Goal: Information Seeking & Learning: Learn about a topic

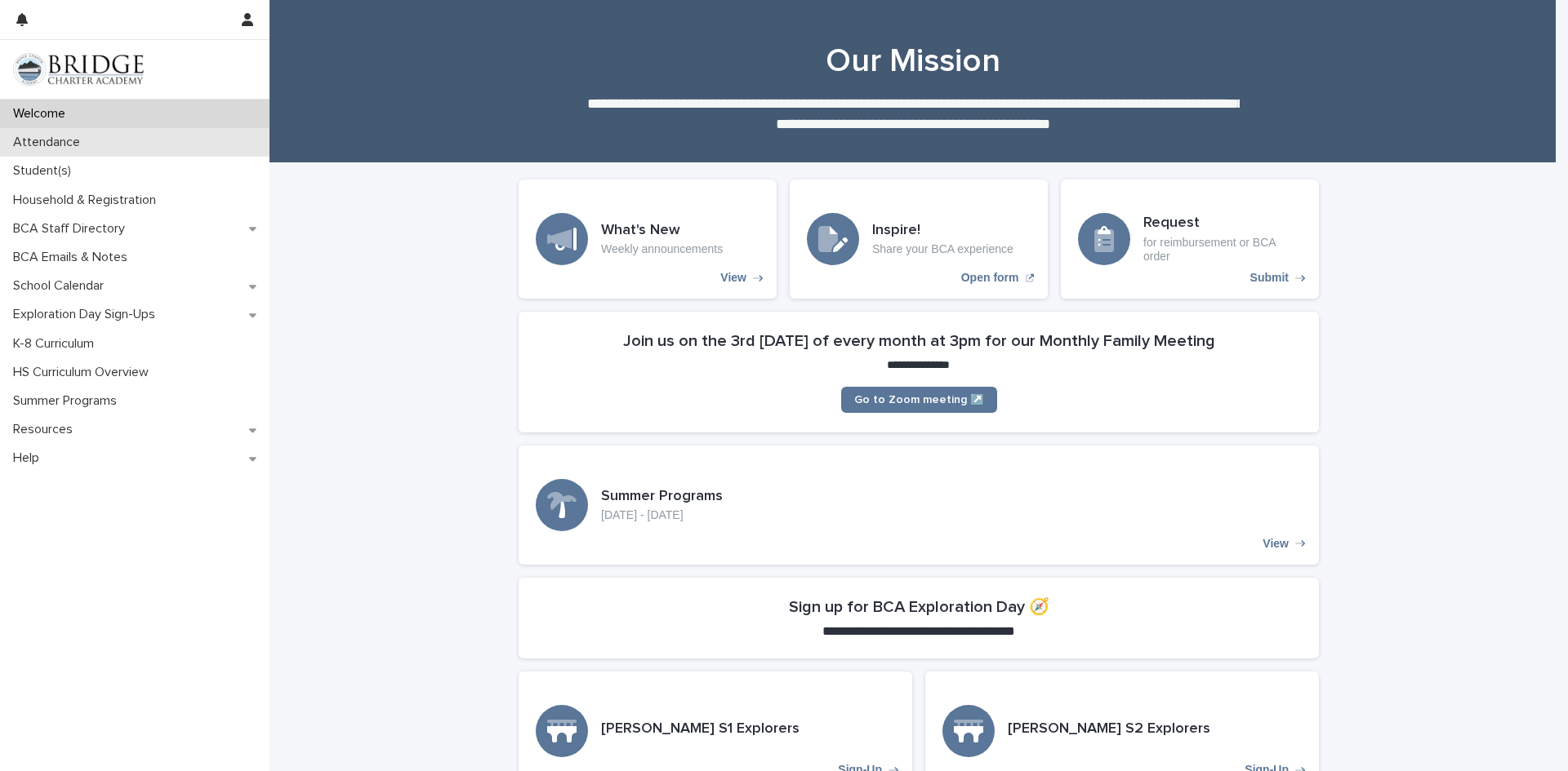
click at [112, 141] on div "Attendance" at bounding box center [134, 142] width 269 height 28
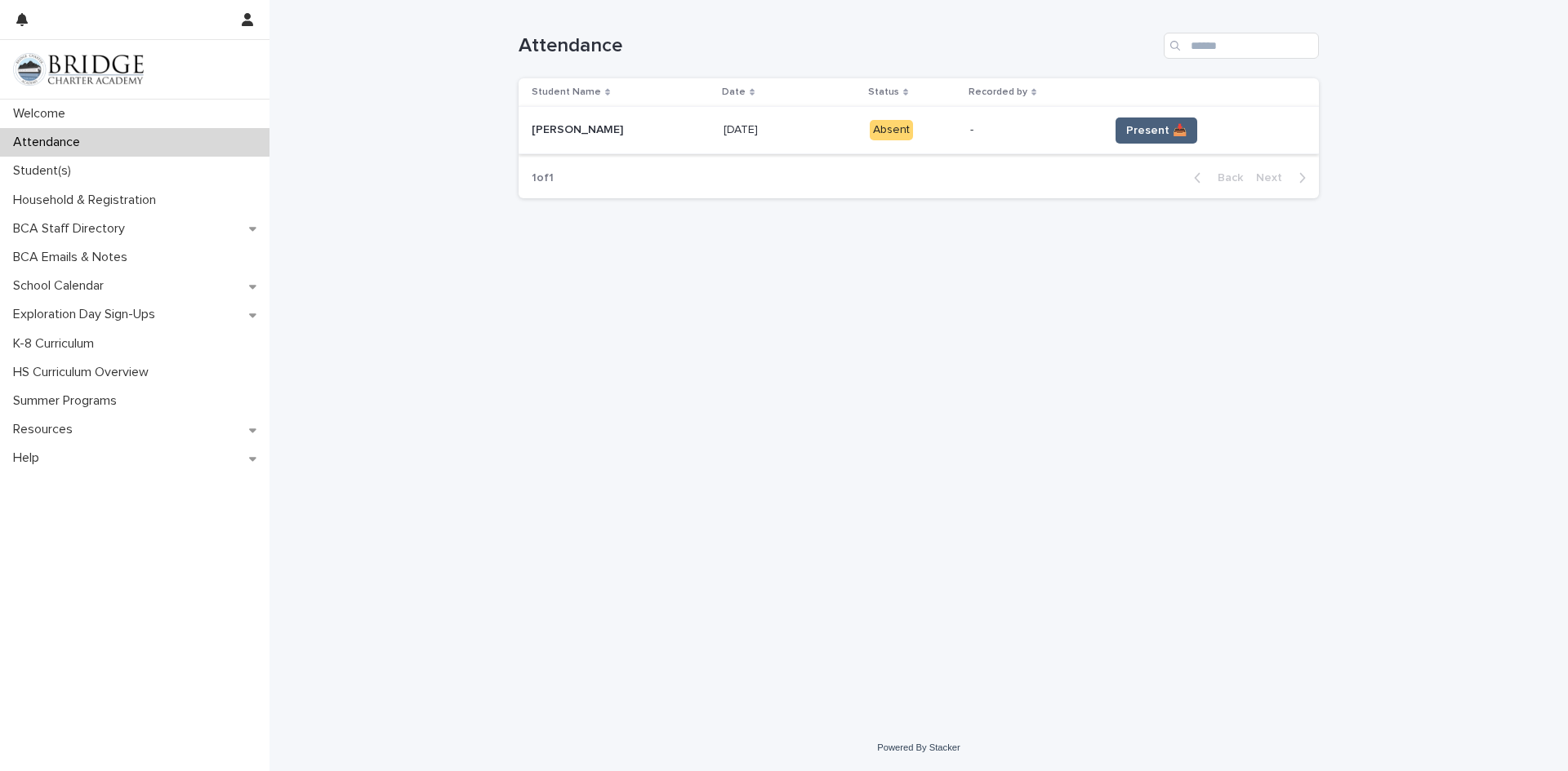
click at [1165, 128] on span "Present 📥" at bounding box center [1156, 130] width 60 height 17
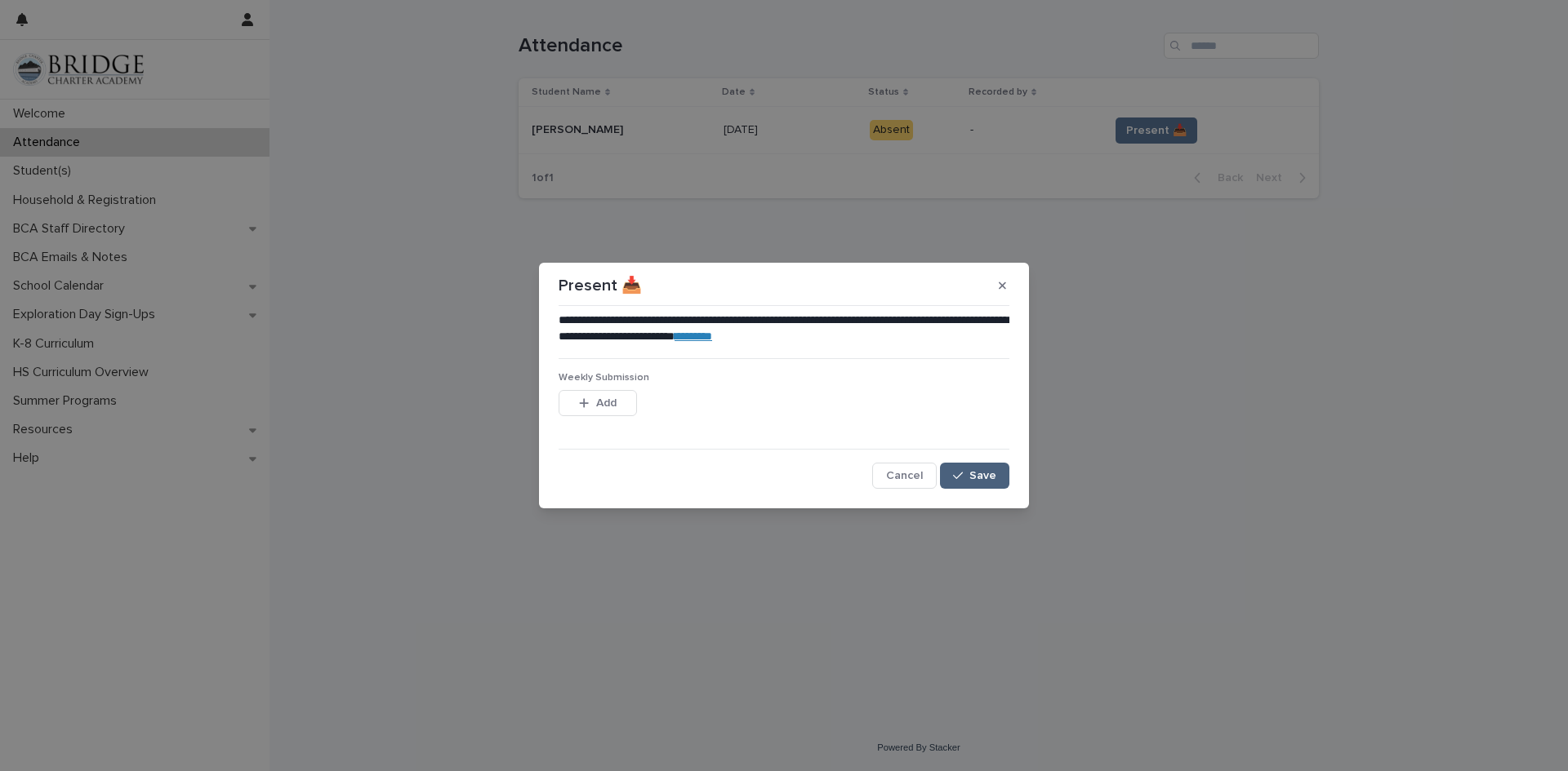
click at [995, 476] on span "Save" at bounding box center [983, 476] width 27 height 12
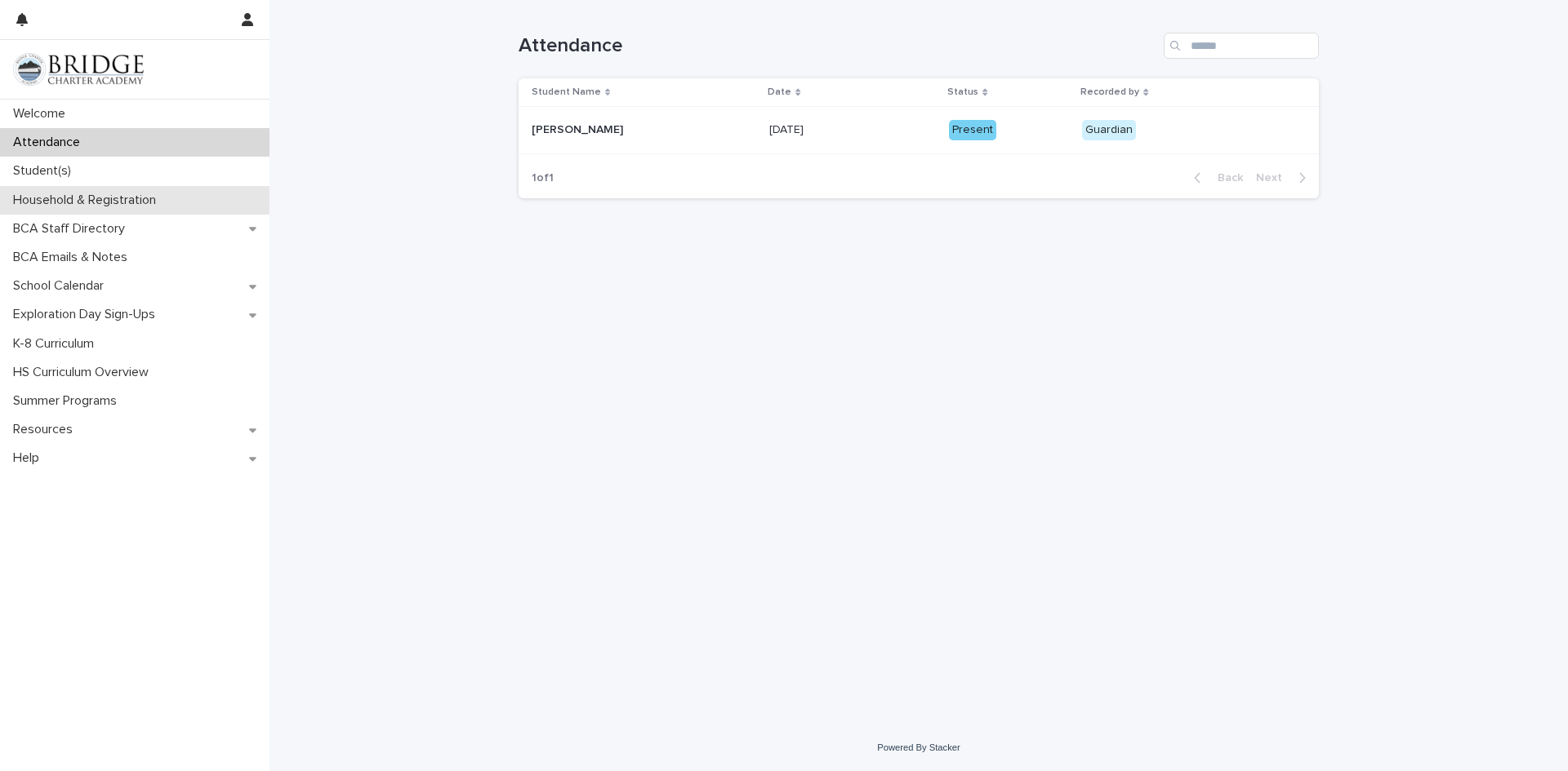
click at [166, 193] on p "Household & Registration" at bounding box center [87, 200] width 162 height 16
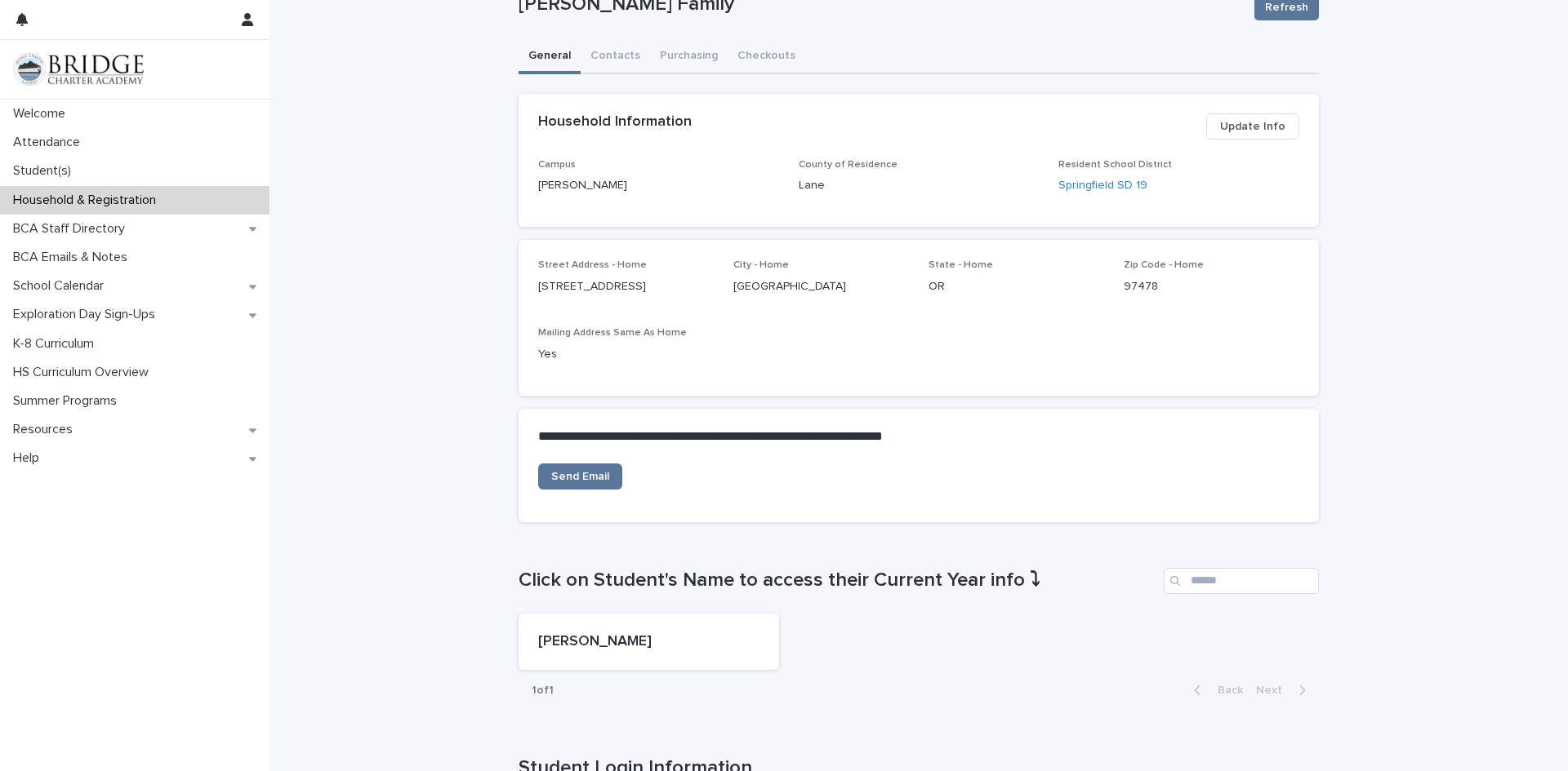
scroll to position [261, 0]
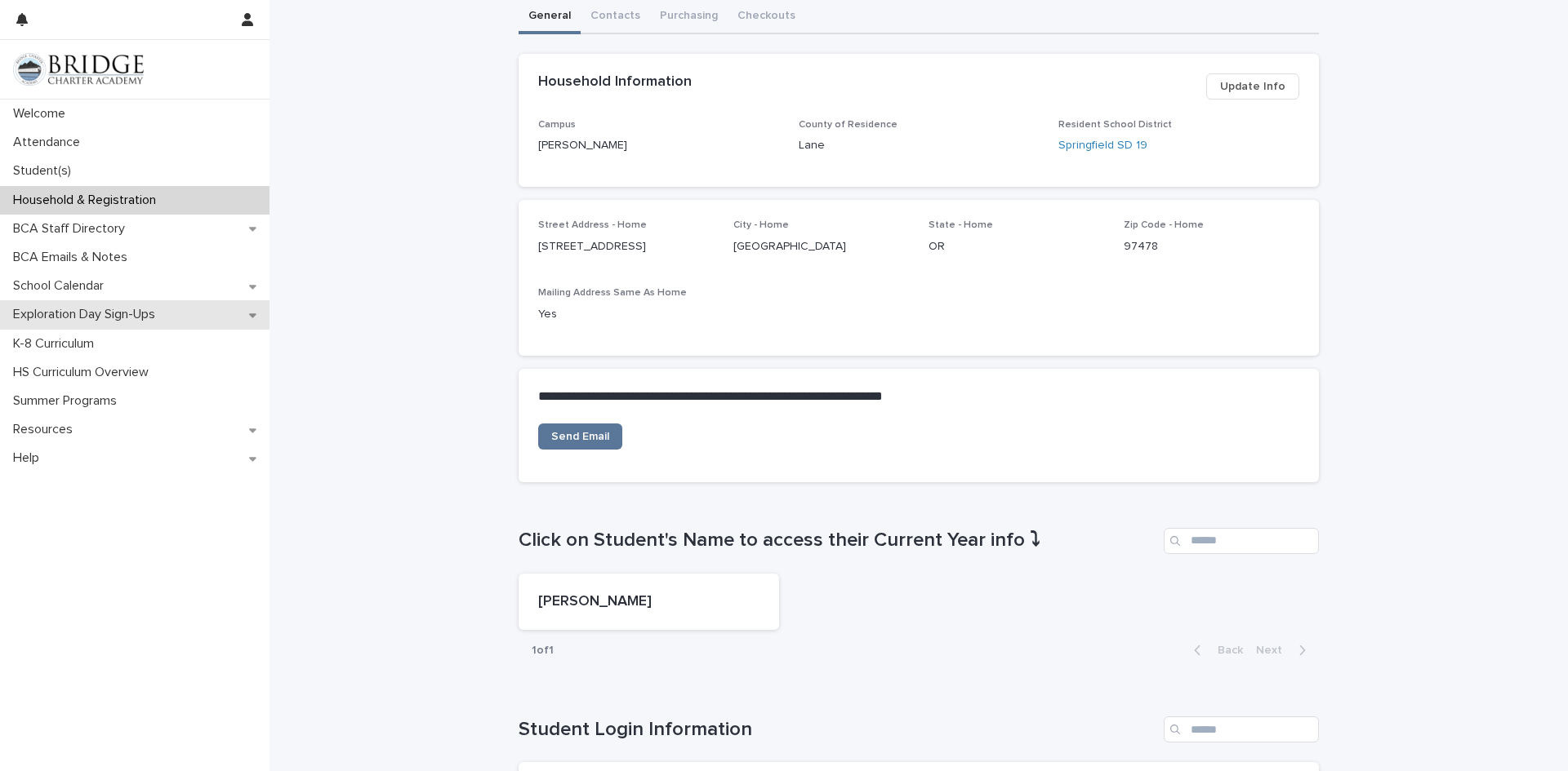
click at [152, 322] on p "Exploration Day Sign-Ups" at bounding box center [87, 315] width 161 height 16
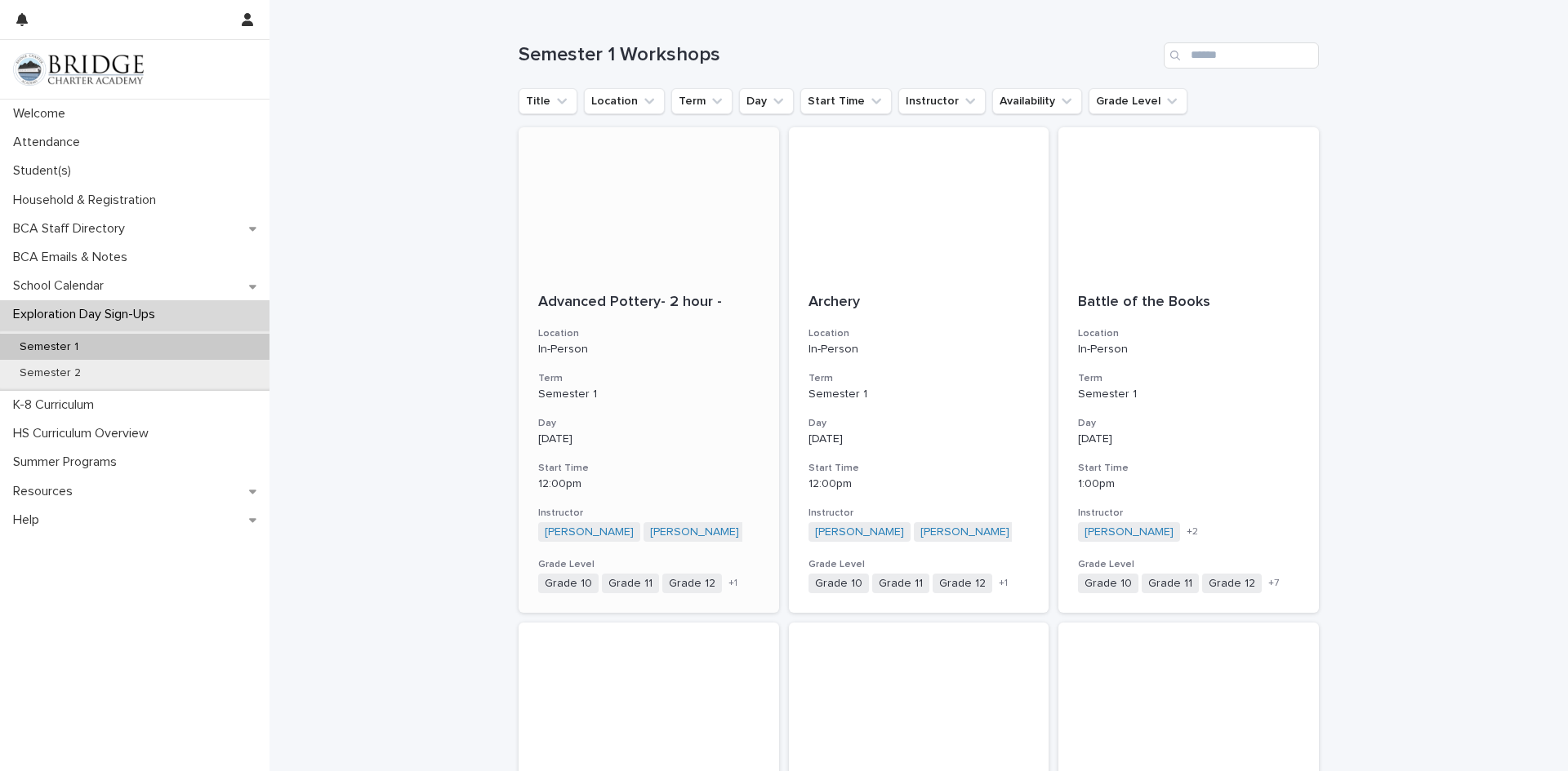
scroll to position [193, 0]
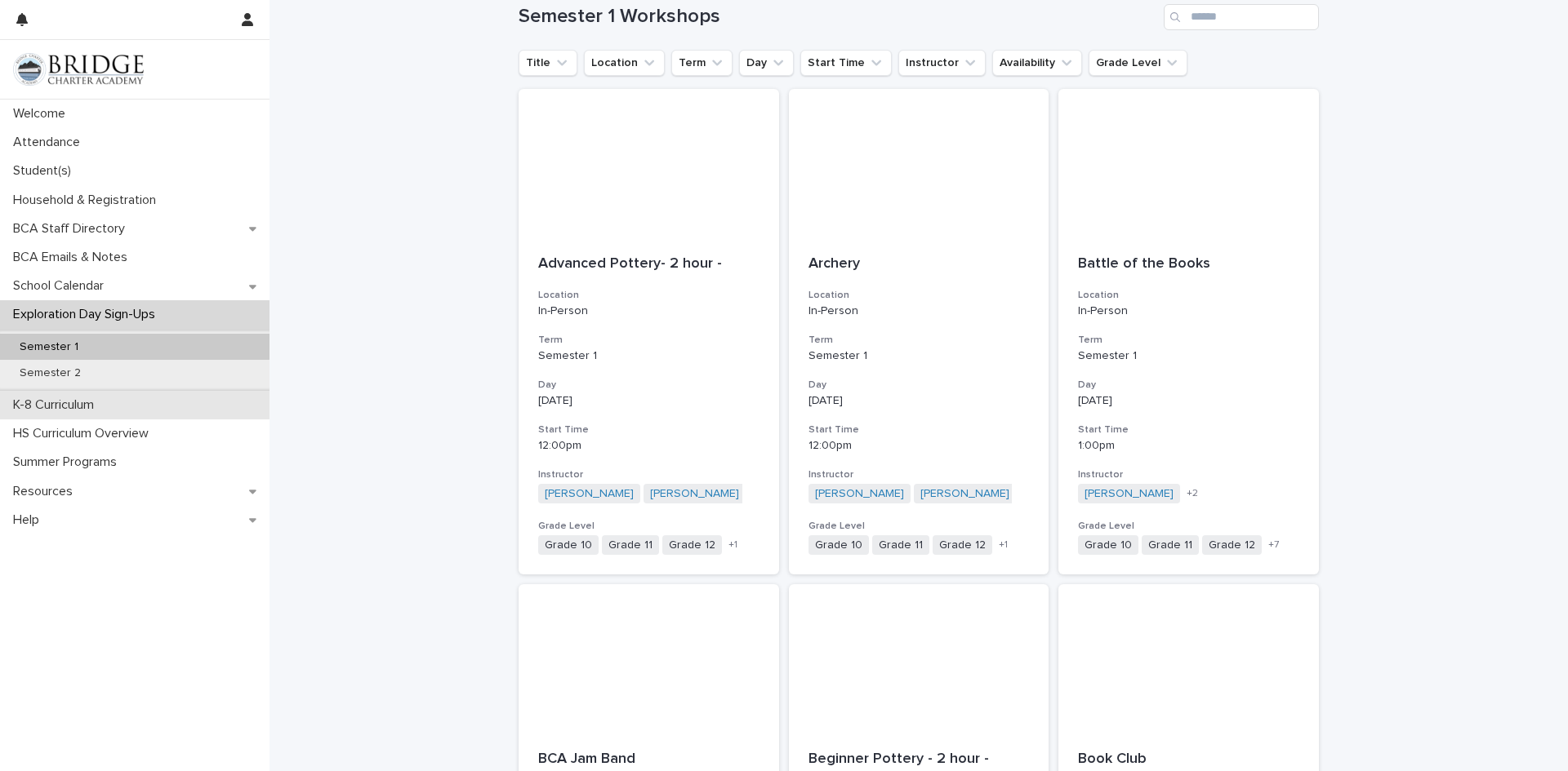
click at [120, 396] on div "K-8 Curriculum" at bounding box center [134, 405] width 269 height 28
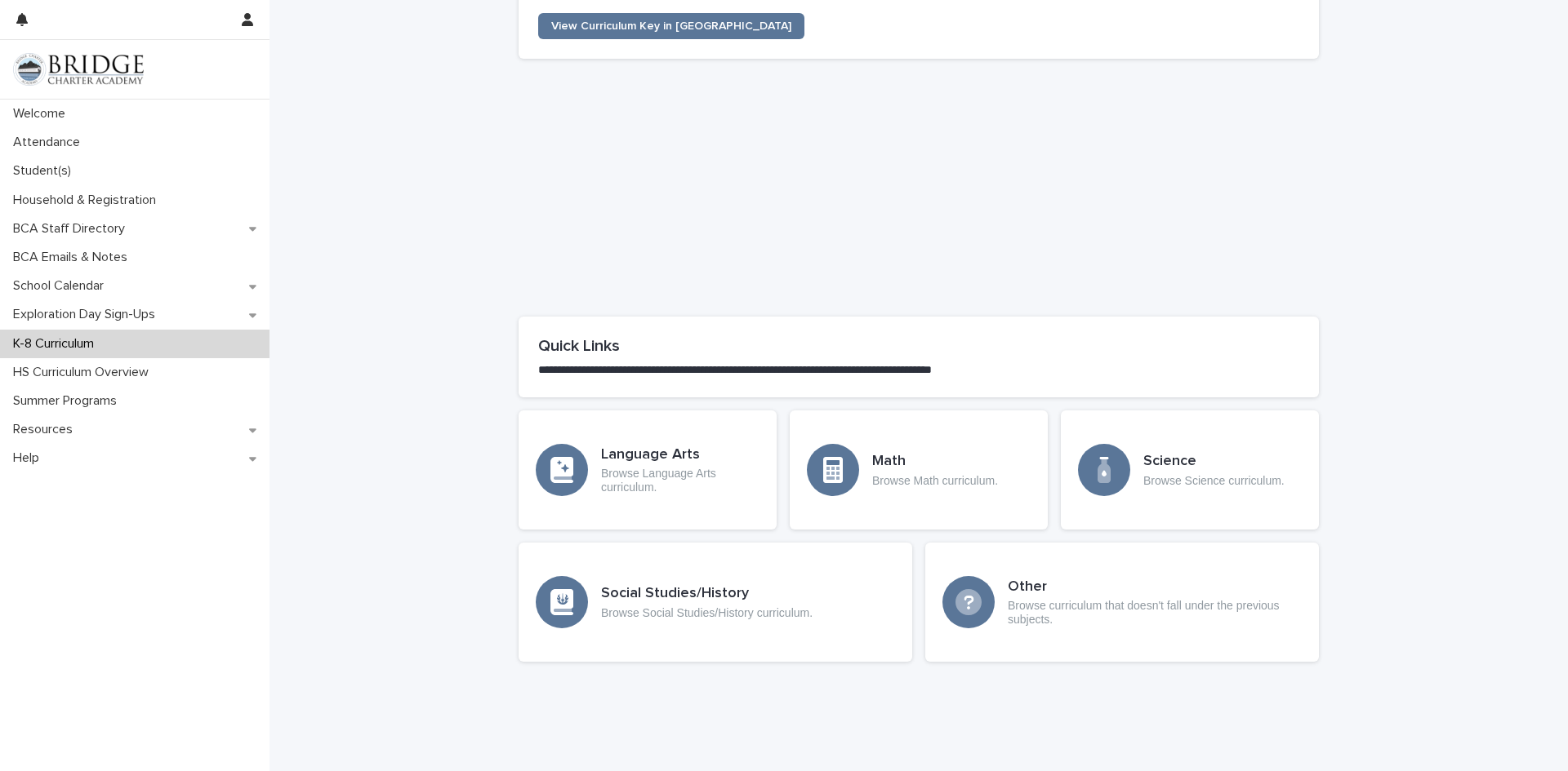
scroll to position [608, 0]
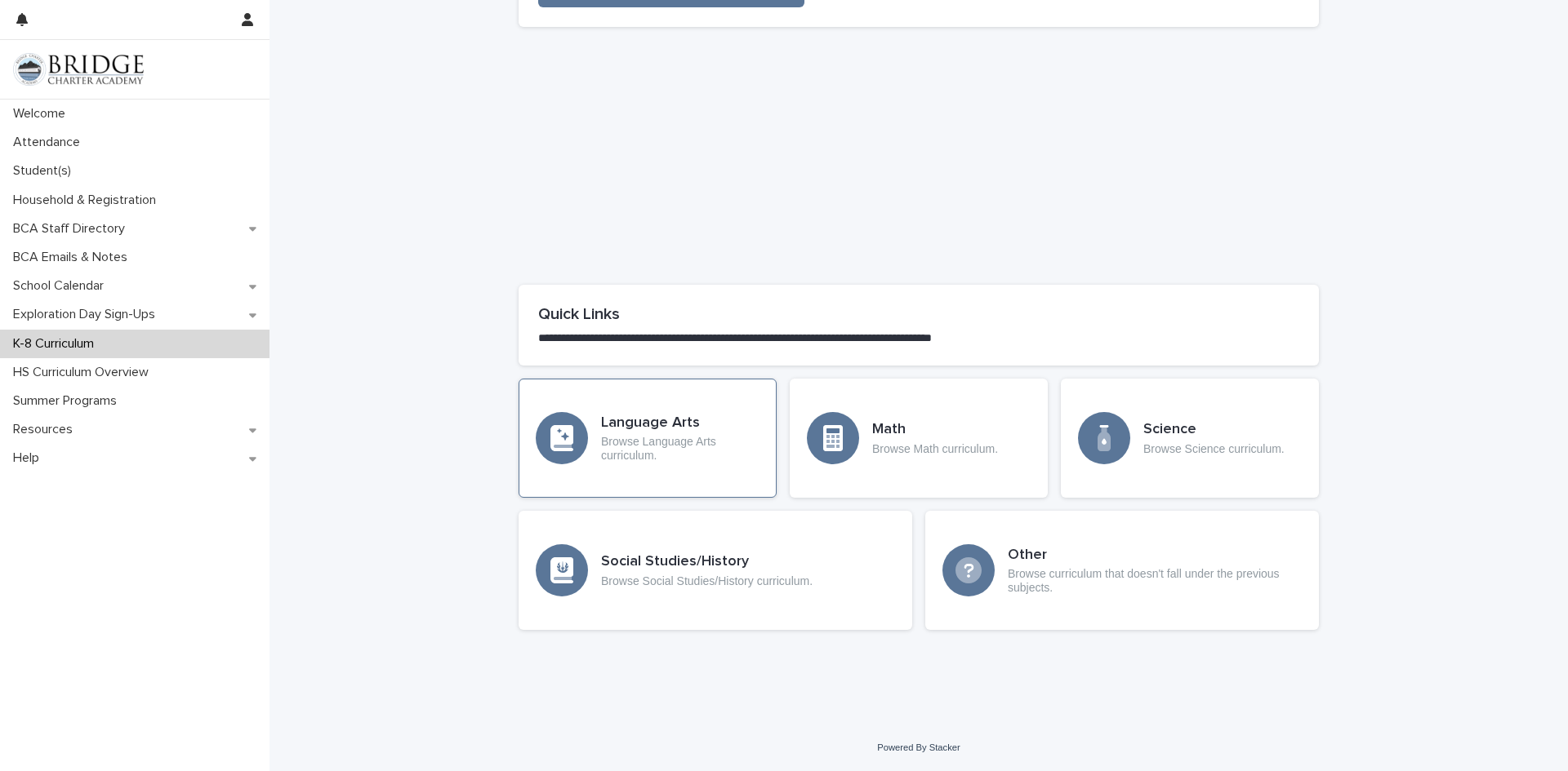
click at [623, 455] on p "Browse Language Arts curriculum." at bounding box center [680, 449] width 158 height 28
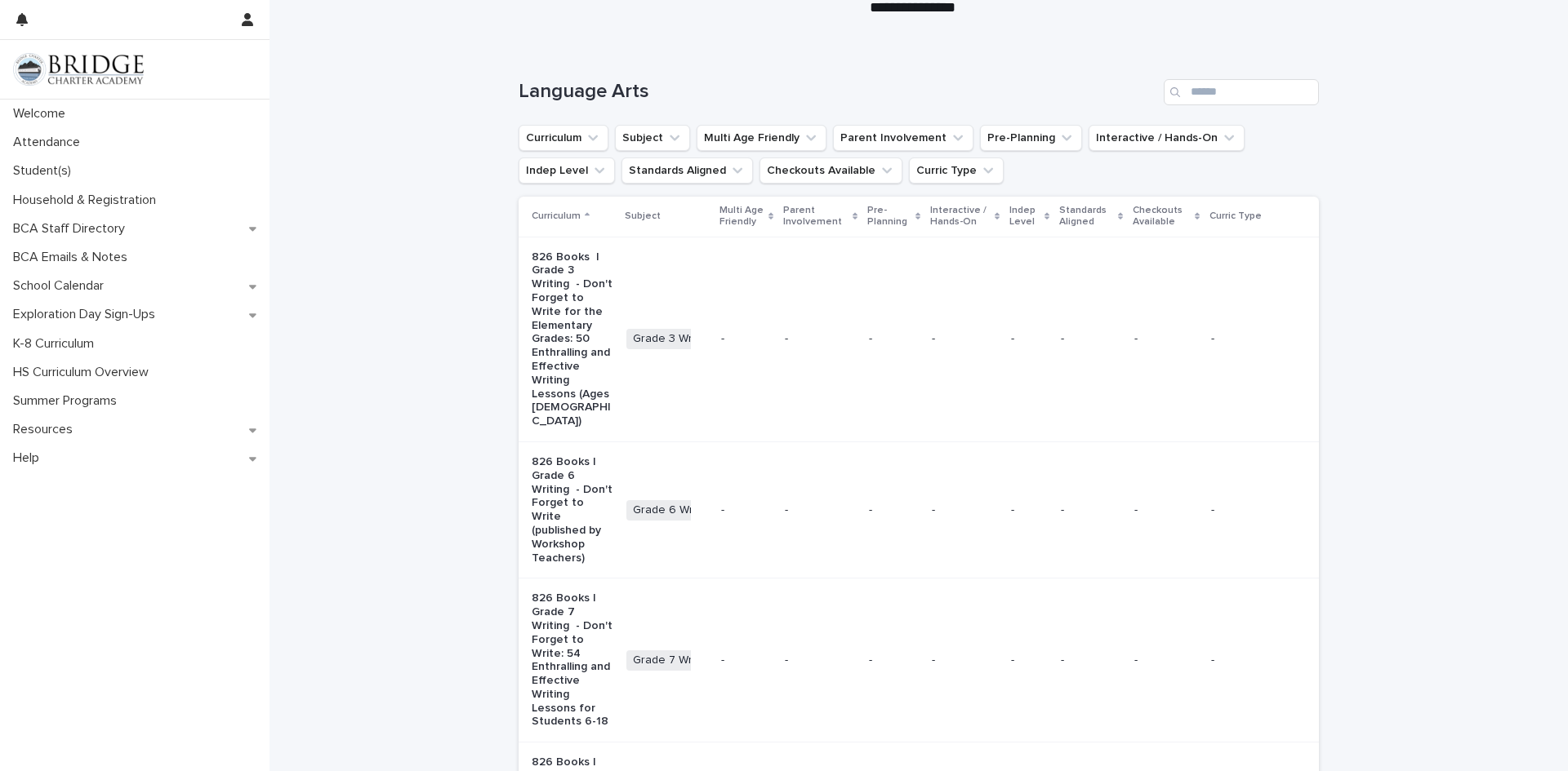
scroll to position [121, 0]
click at [588, 133] on icon "Curriculum" at bounding box center [593, 134] width 17 height 17
click at [757, 64] on div "Language Arts" at bounding box center [919, 83] width 801 height 79
click at [579, 173] on button "Indep Level" at bounding box center [566, 167] width 96 height 26
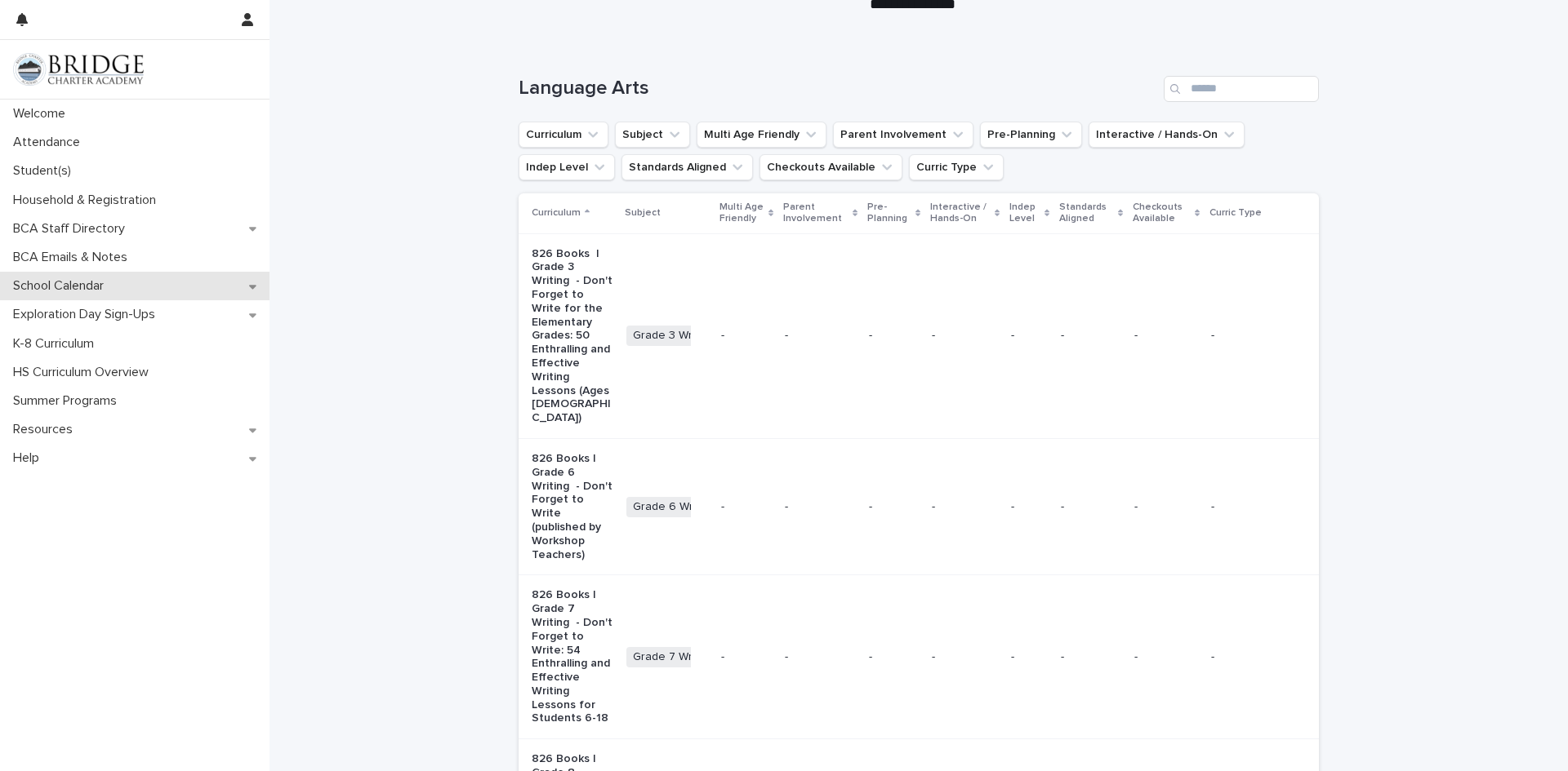
click at [132, 291] on div "School Calendar" at bounding box center [134, 285] width 269 height 28
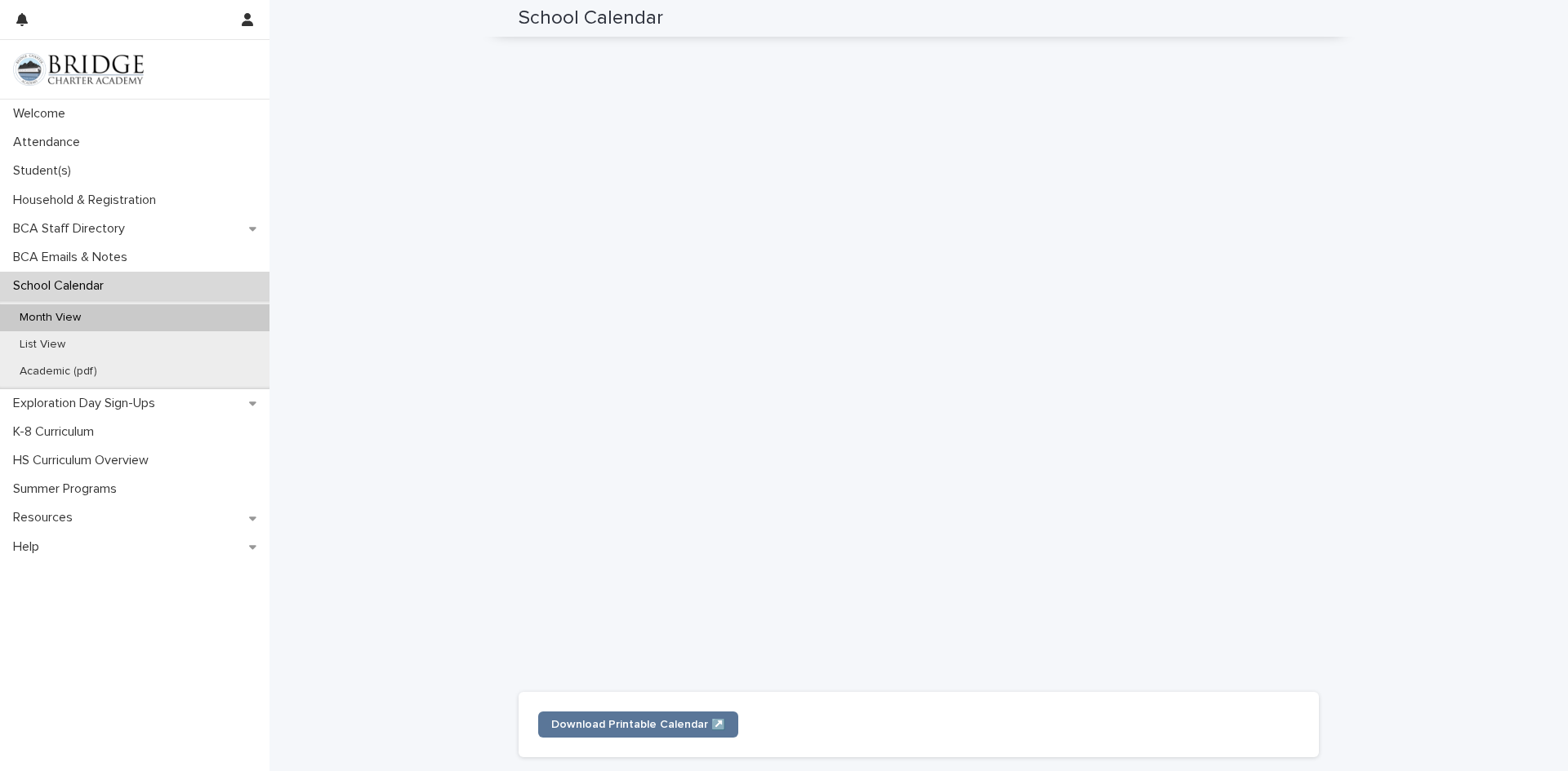
scroll to position [157, 0]
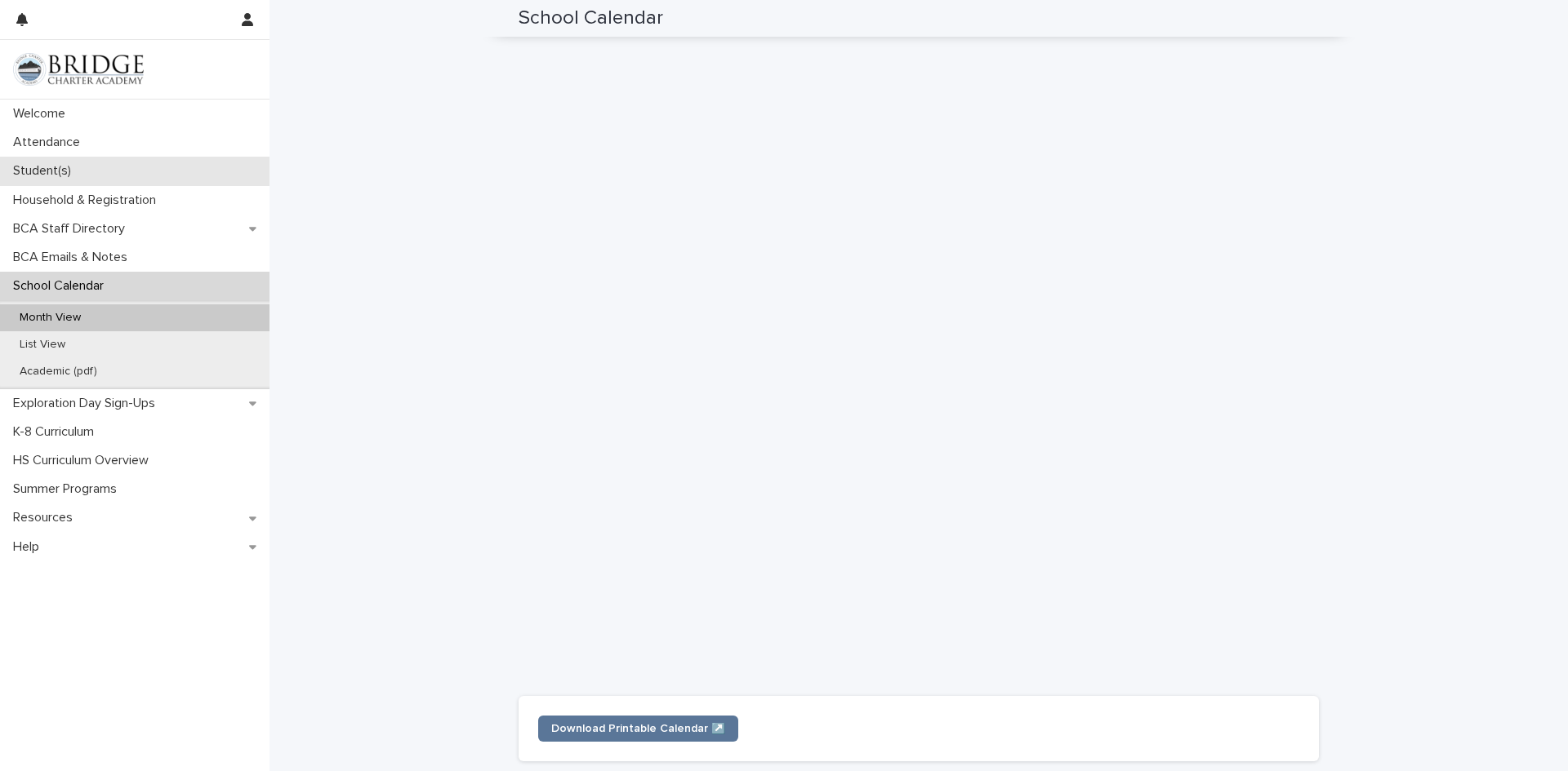
click at [109, 175] on div "Student(s)" at bounding box center [134, 170] width 269 height 28
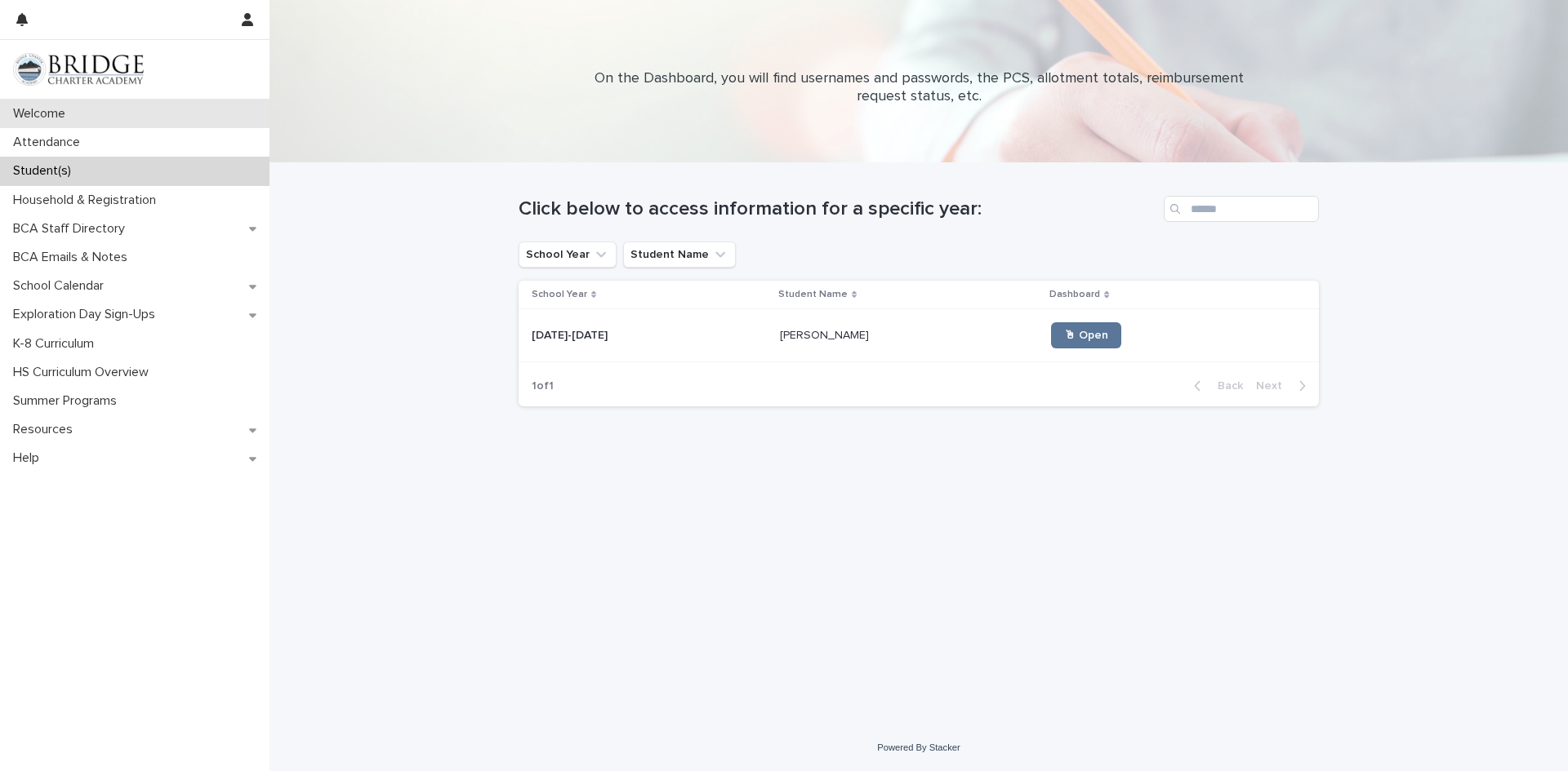
click at [71, 114] on p "Welcome" at bounding box center [43, 114] width 72 height 16
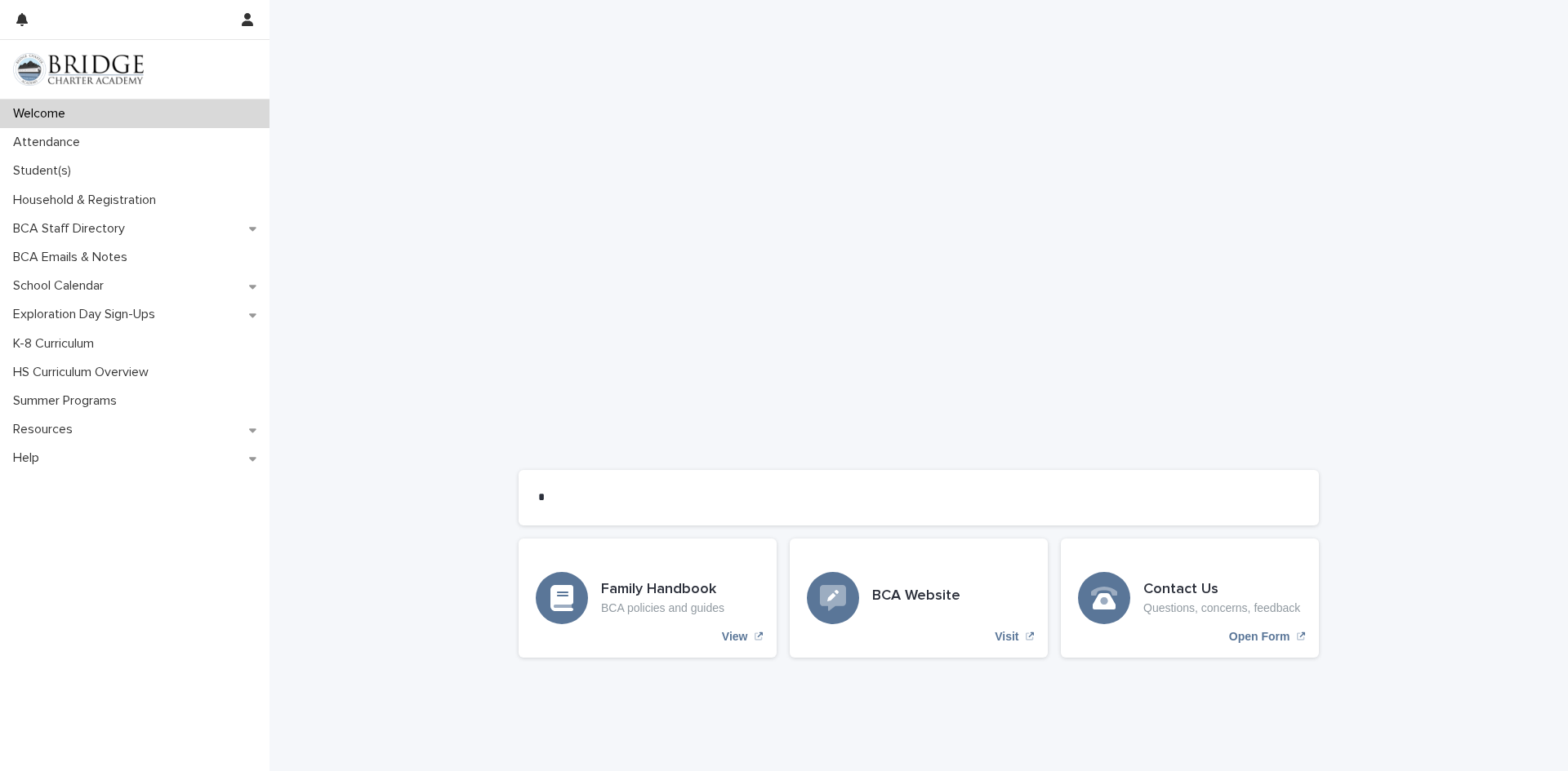
scroll to position [1108, 0]
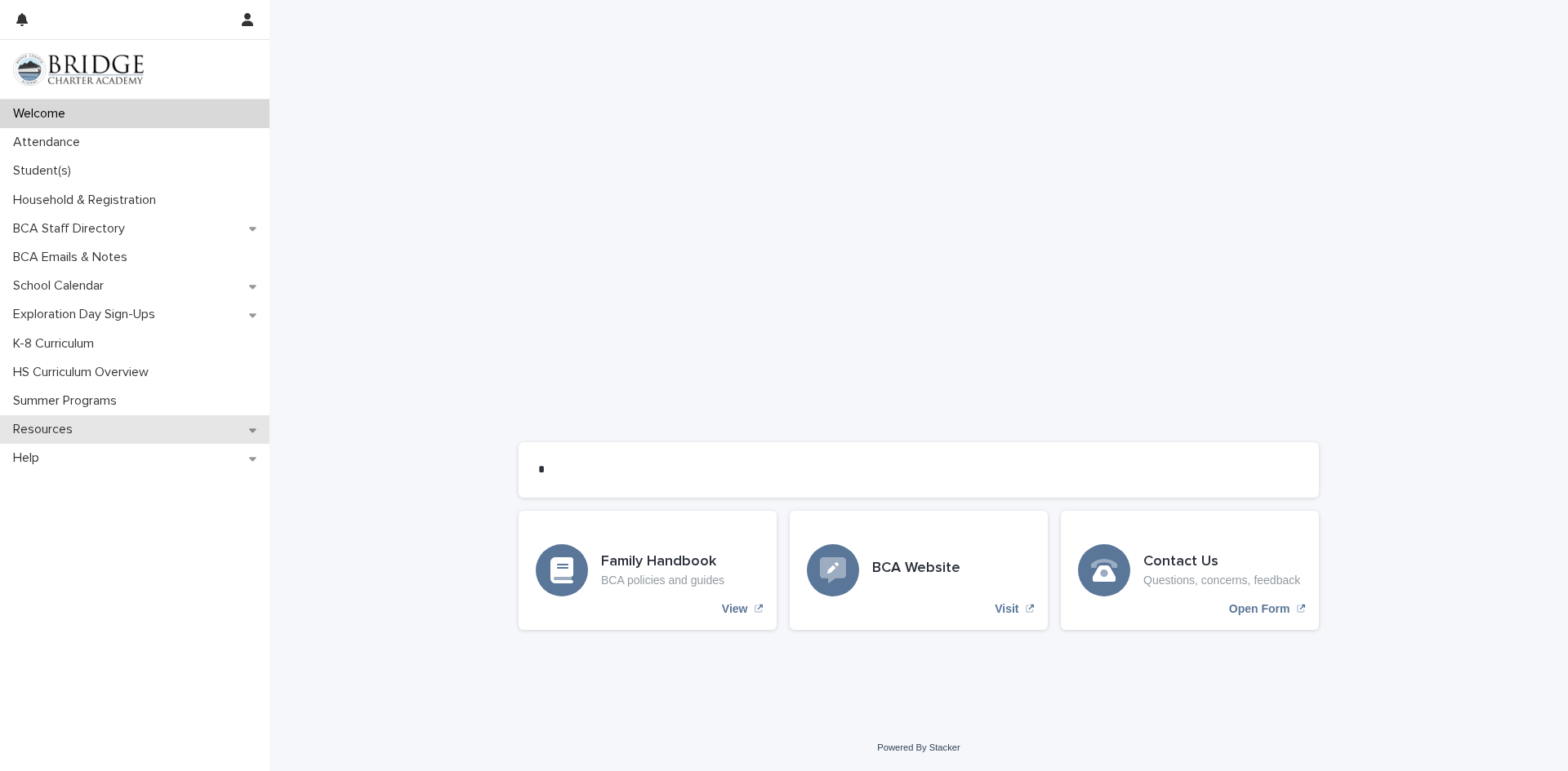
click at [64, 443] on div "Resources" at bounding box center [134, 429] width 269 height 28
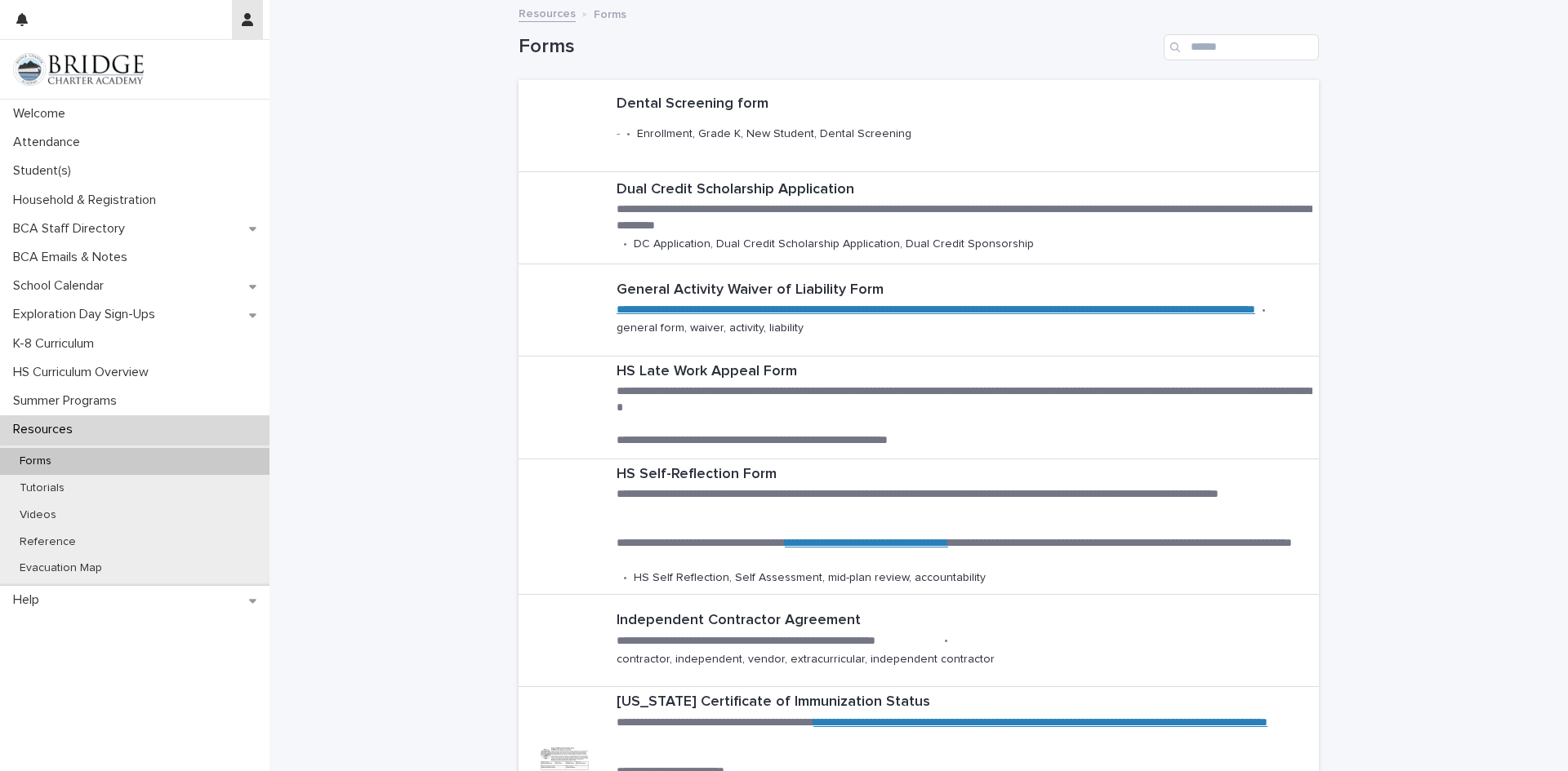
click at [249, 14] on icon "button" at bounding box center [248, 18] width 12 height 13
click at [348, 153] on div at bounding box center [784, 386] width 1568 height 771
click at [116, 294] on div "School Calendar" at bounding box center [134, 285] width 269 height 28
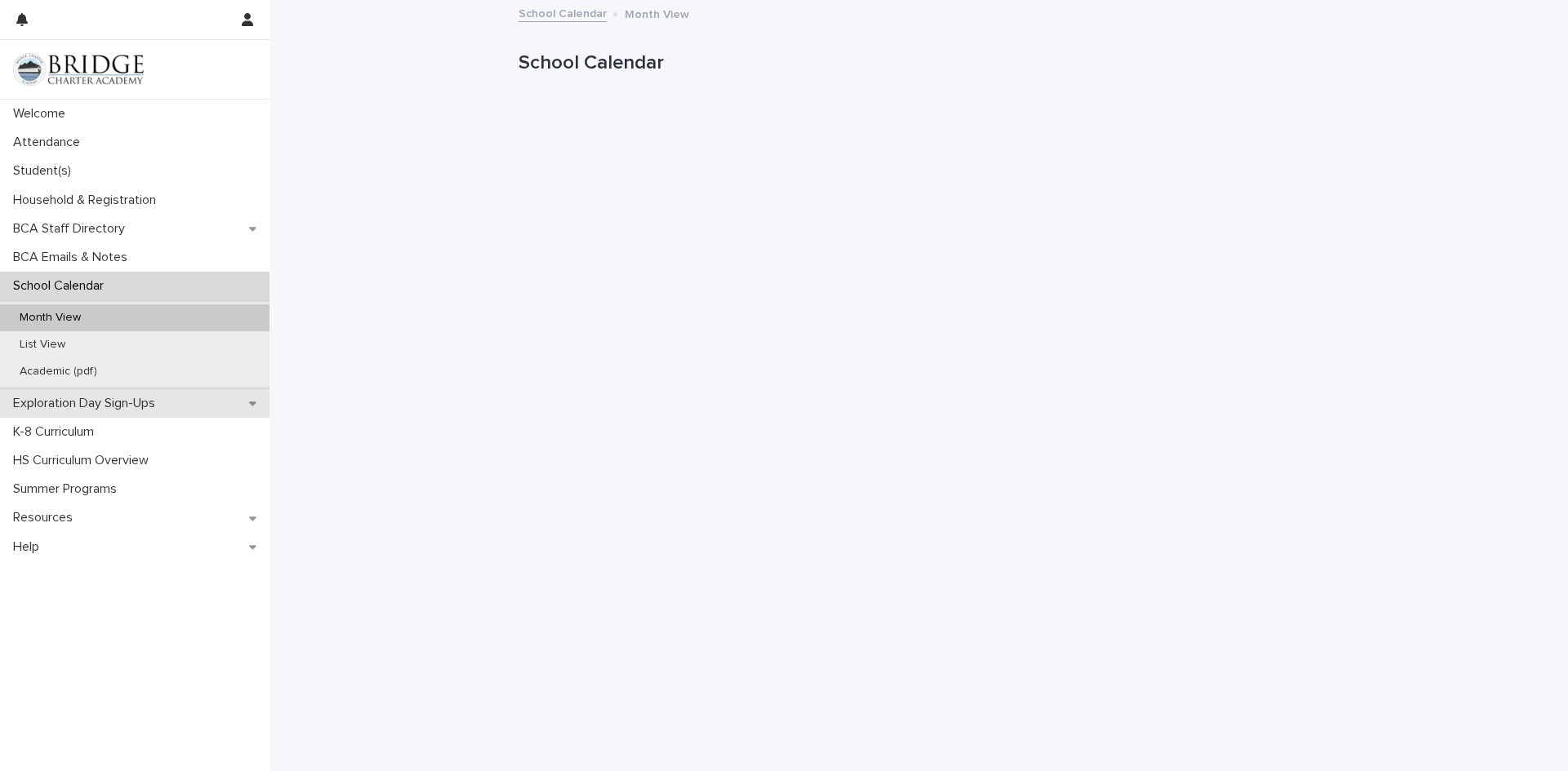
click at [118, 413] on div "Exploration Day Sign-Ups" at bounding box center [134, 403] width 269 height 28
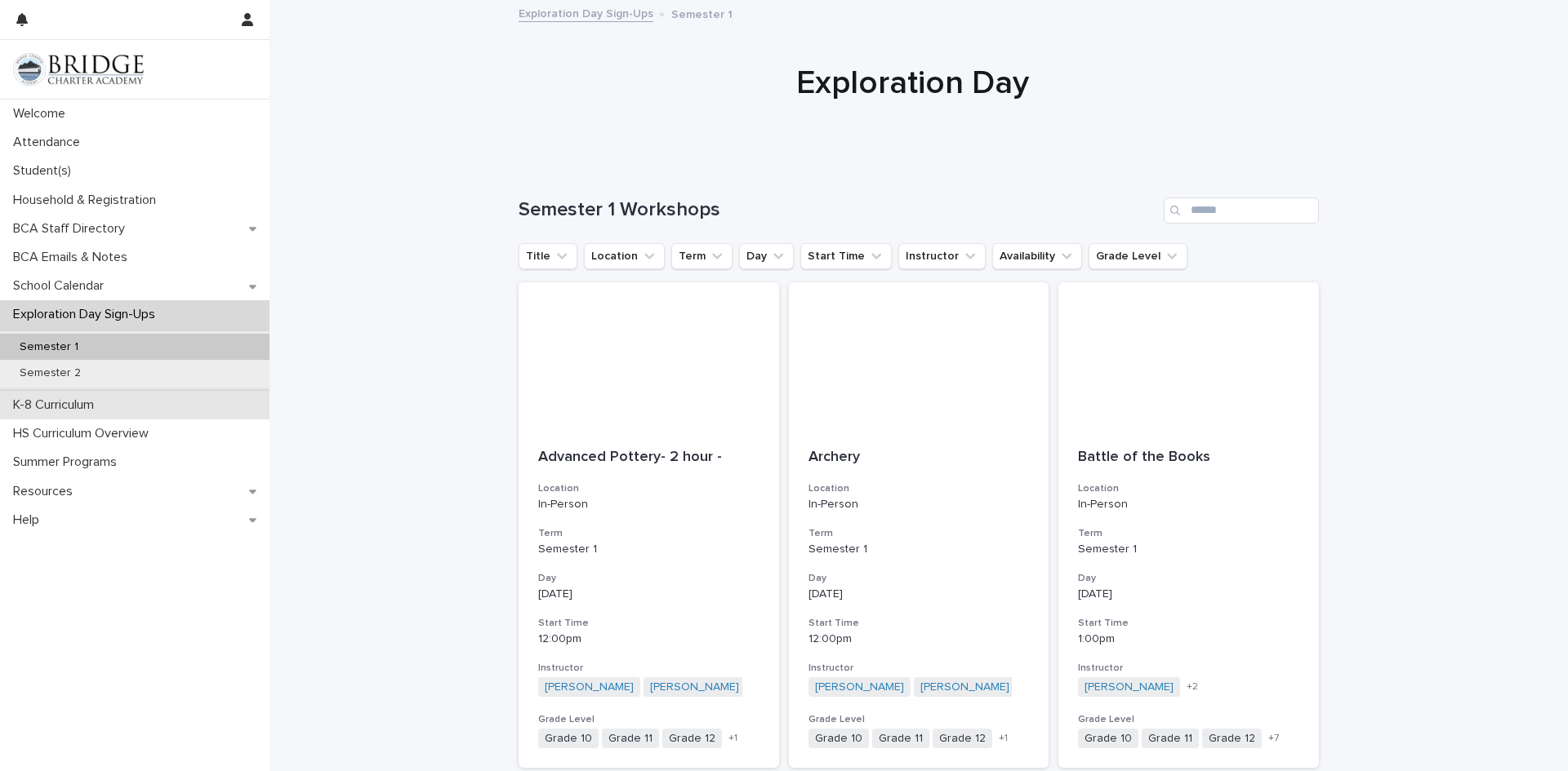
click at [136, 400] on div "K-8 Curriculum" at bounding box center [134, 405] width 269 height 28
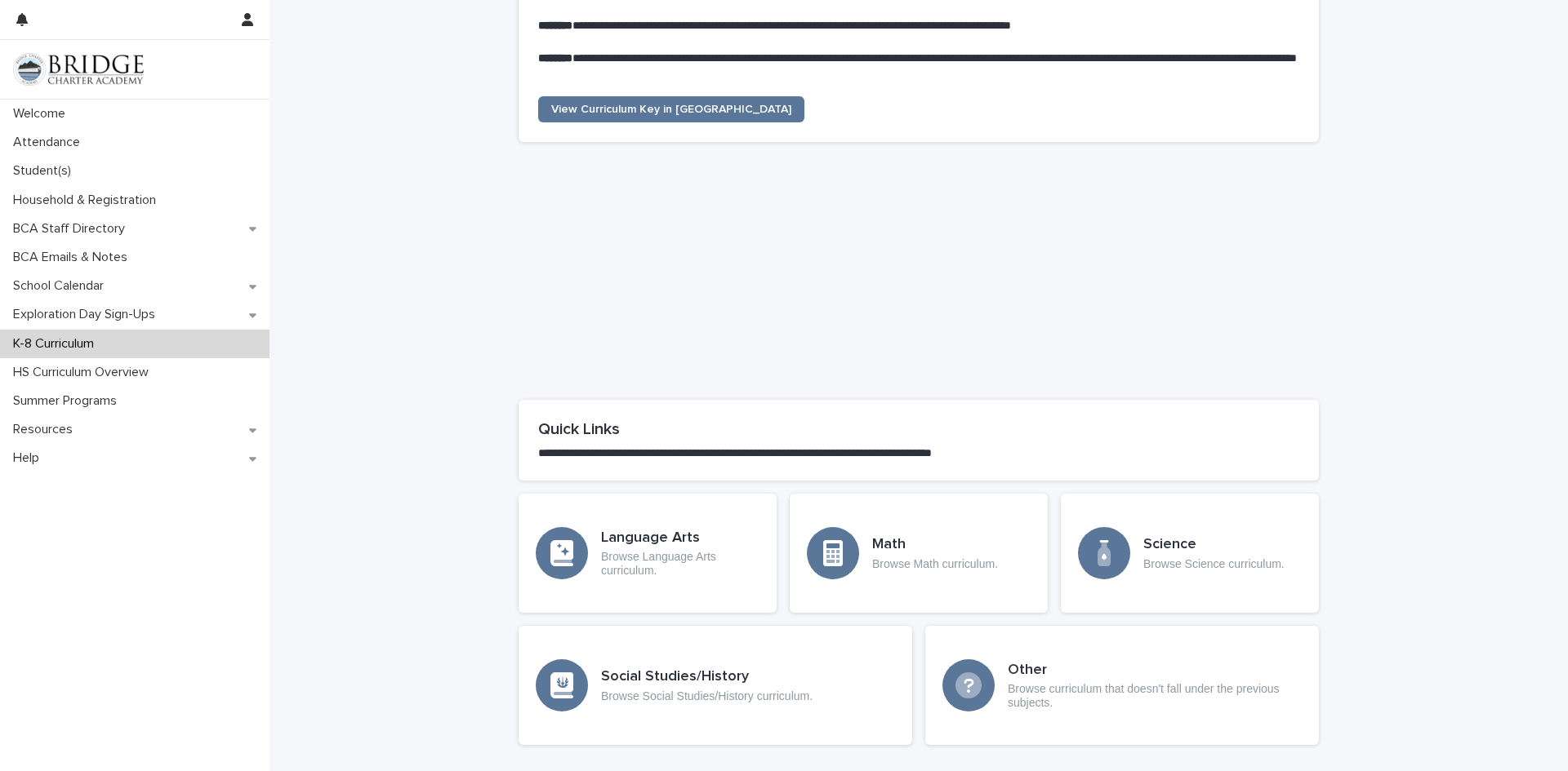
scroll to position [486, 0]
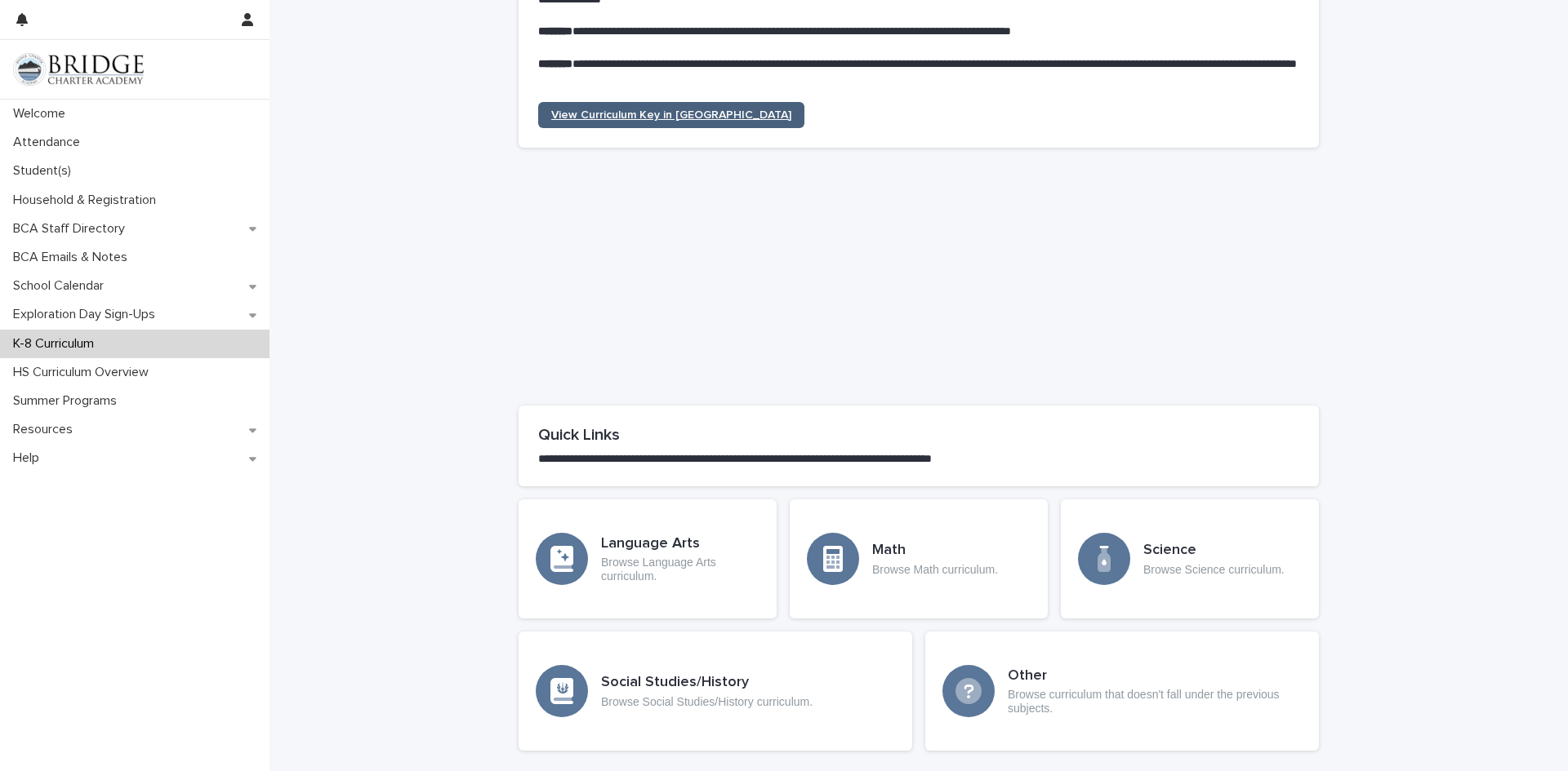
click at [696, 125] on link "View Curriculum Key in [GEOGRAPHIC_DATA]" at bounding box center [671, 115] width 266 height 26
click at [457, 225] on div "**********" at bounding box center [918, 260] width 1298 height 1168
click at [653, 576] on p "Browse Language Arts curriculum." at bounding box center [680, 569] width 158 height 28
